Goal: Check status: Check status

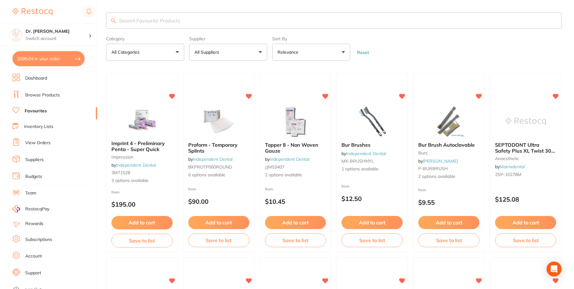
click at [35, 144] on link "View Orders" at bounding box center [37, 143] width 25 height 6
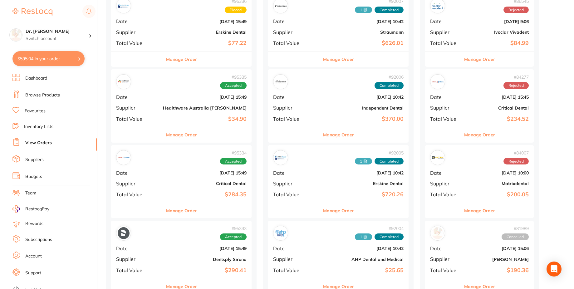
scroll to position [250, 0]
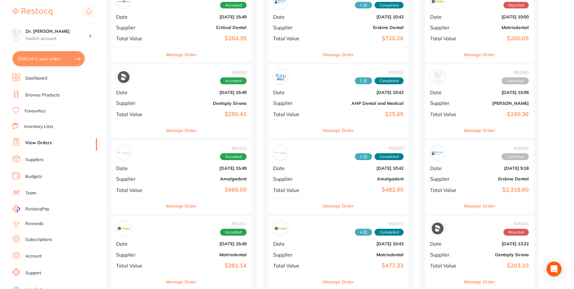
click at [163, 17] on b "[DATE] 15:49" at bounding box center [205, 16] width 84 height 5
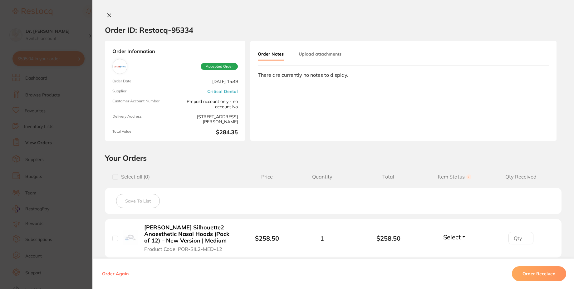
click at [116, 12] on div at bounding box center [332, 15] width 481 height 7
click at [110, 15] on button at bounding box center [109, 15] width 9 height 7
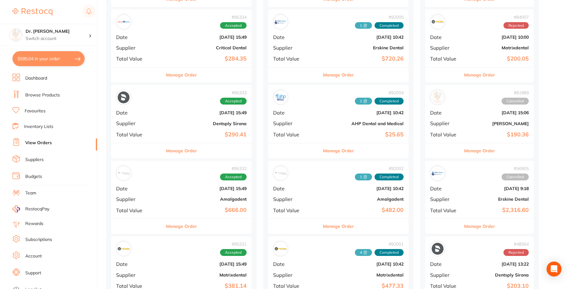
scroll to position [218, 0]
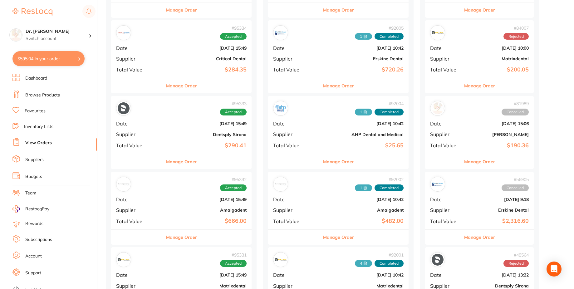
click at [192, 139] on div "# 95333 Accepted Date [DATE] 15:49 Supplier Dentsply Sirona Total Value $290.41" at bounding box center [181, 125] width 140 height 58
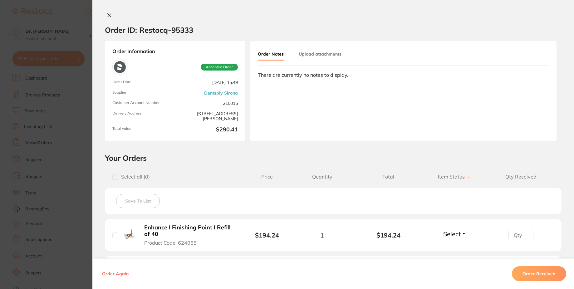
click at [319, 57] on button "Upload attachments" at bounding box center [320, 53] width 43 height 11
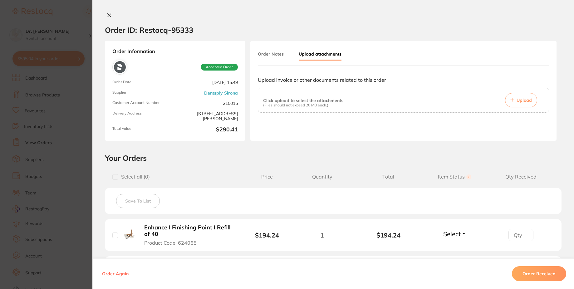
click at [109, 16] on icon at bounding box center [109, 15] width 5 height 5
